Goal: Register for event/course

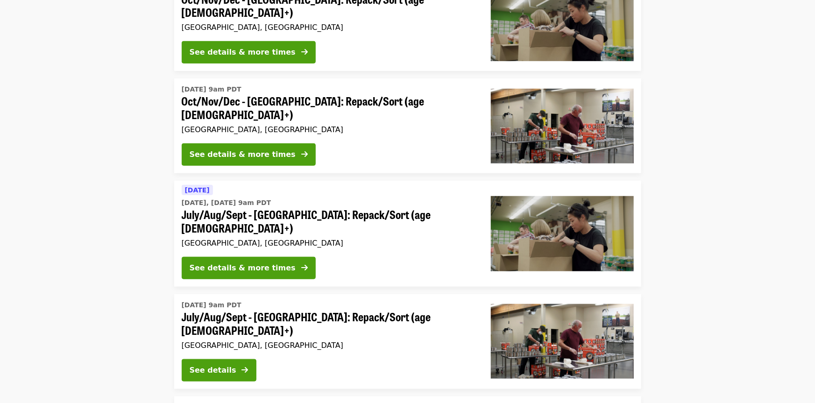
scroll to position [390, 0]
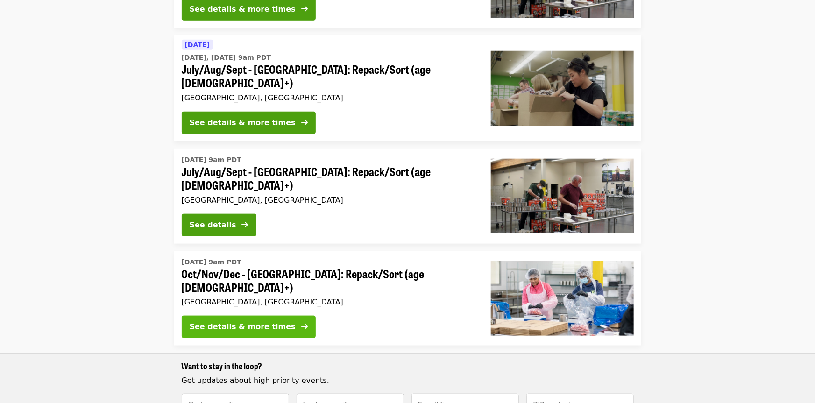
click at [251, 321] on div "See details & more times" at bounding box center [243, 326] width 106 height 11
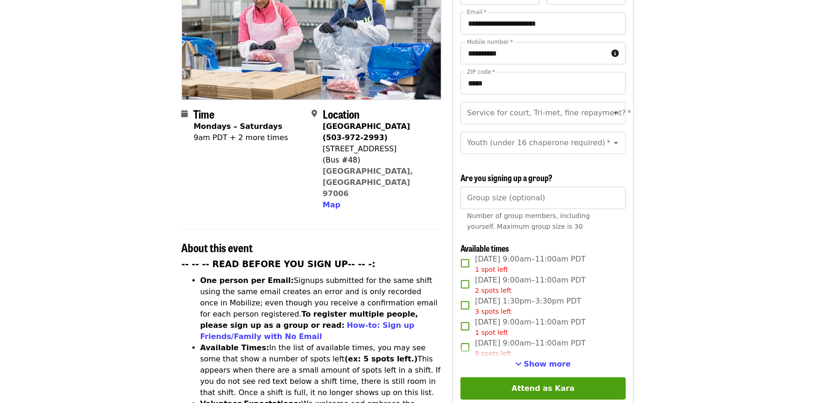
scroll to position [142, 0]
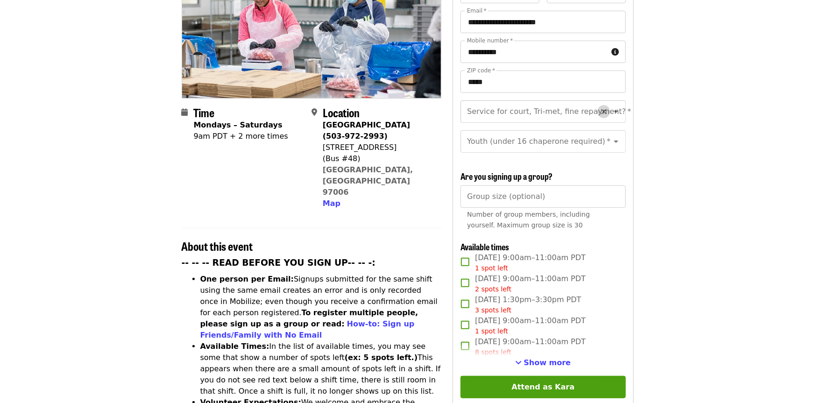
click at [600, 107] on icon "Clear" at bounding box center [603, 111] width 9 height 9
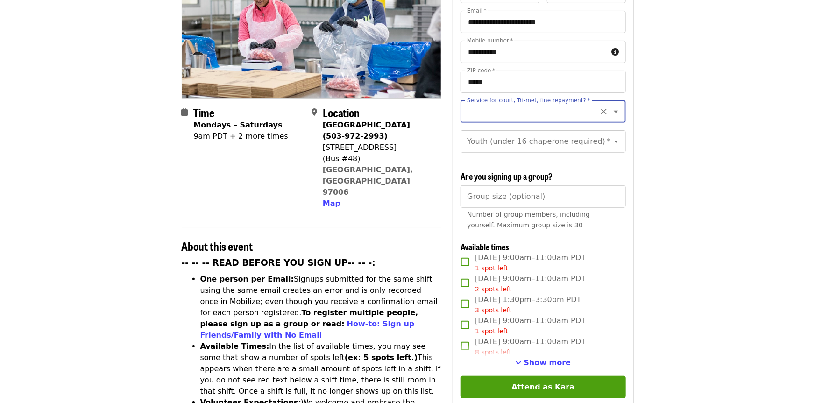
click at [604, 107] on icon "Clear" at bounding box center [603, 111] width 9 height 9
click at [619, 106] on icon "Open" at bounding box center [615, 111] width 11 height 11
click at [590, 114] on li "No" at bounding box center [543, 120] width 165 height 17
type input "**"
click at [614, 136] on icon "Open" at bounding box center [615, 141] width 11 height 11
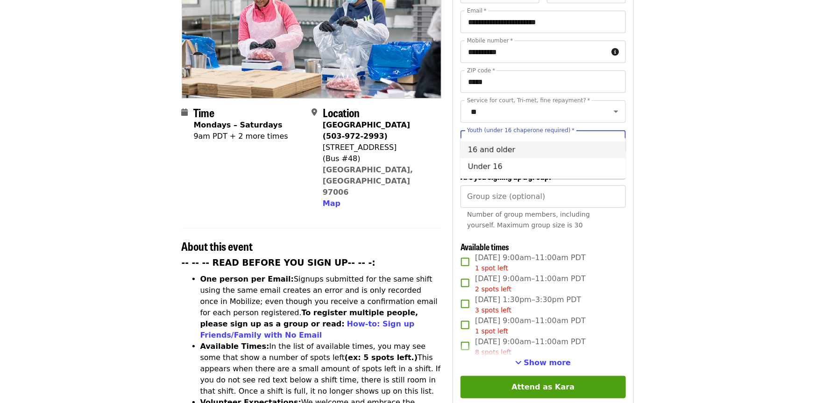
click at [595, 144] on li "16 and older" at bounding box center [543, 150] width 165 height 17
type input "**********"
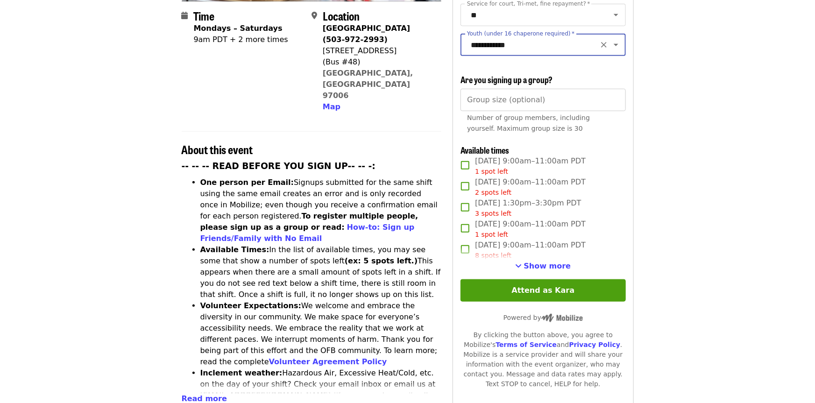
scroll to position [242, 0]
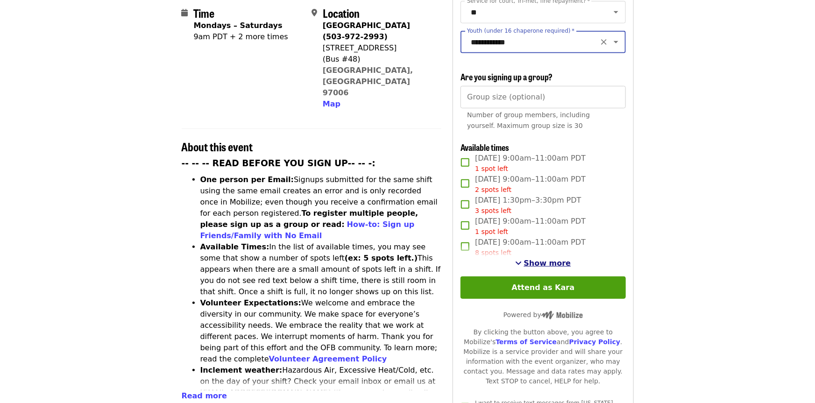
click at [556, 259] on span "Show more" at bounding box center [547, 263] width 47 height 9
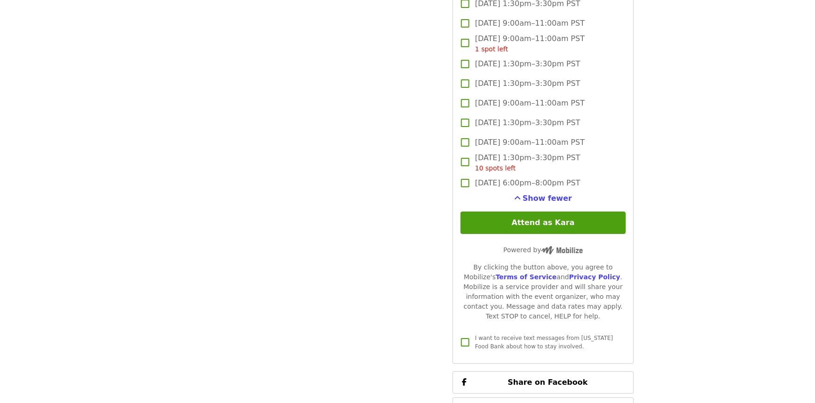
scroll to position [1617, 0]
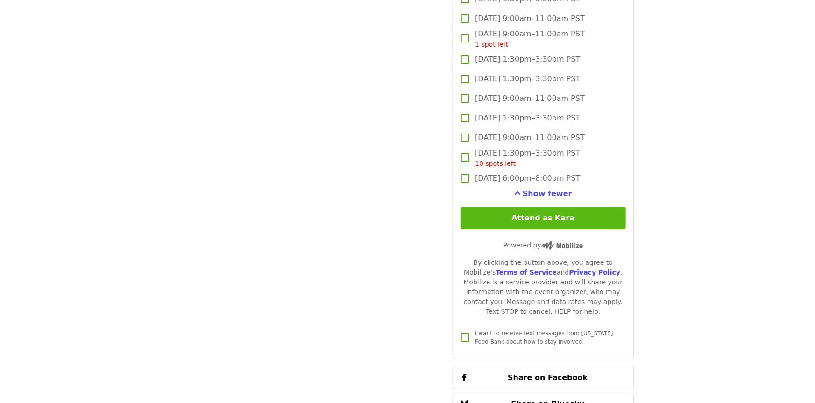
click at [608, 207] on button "Attend as Kara" at bounding box center [543, 218] width 165 height 22
